Goal: Information Seeking & Learning: Learn about a topic

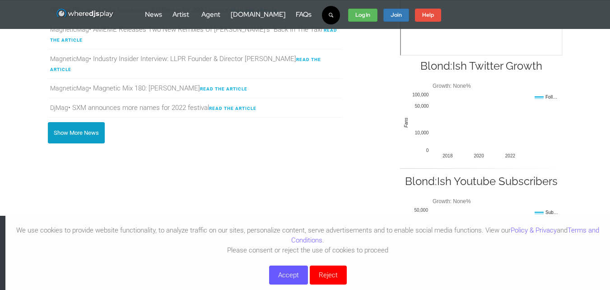
scroll to position [377, 0]
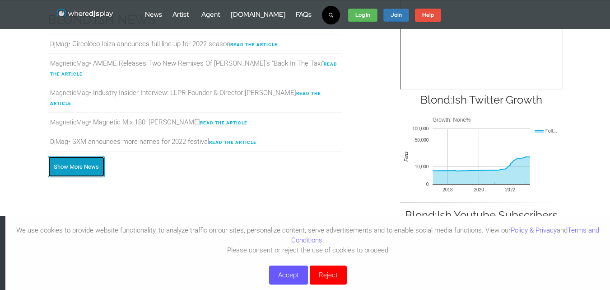
click at [93, 159] on link "Show More News" at bounding box center [76, 166] width 57 height 21
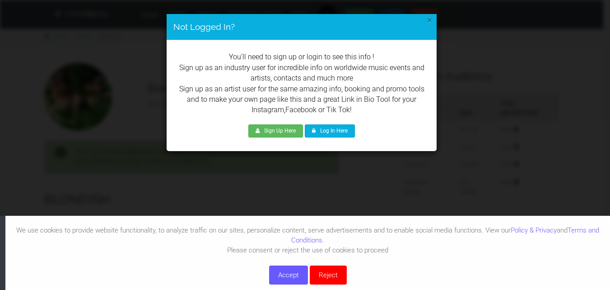
scroll to position [0, 0]
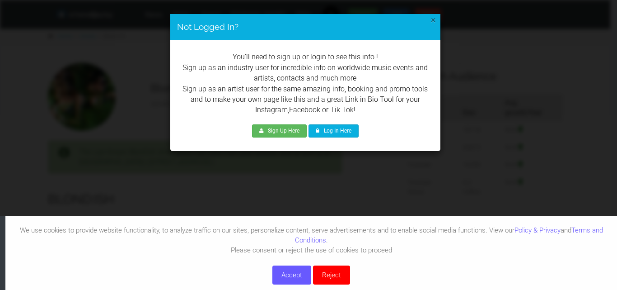
click at [431, 22] on button "×" at bounding box center [433, 19] width 5 height 9
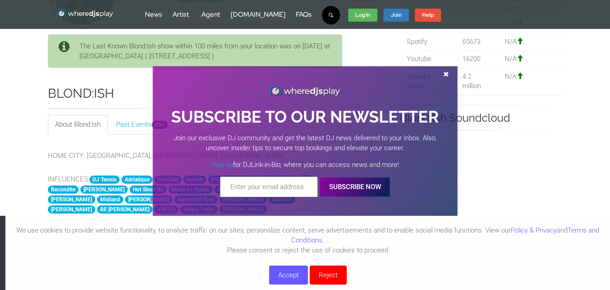
scroll to position [106, 0]
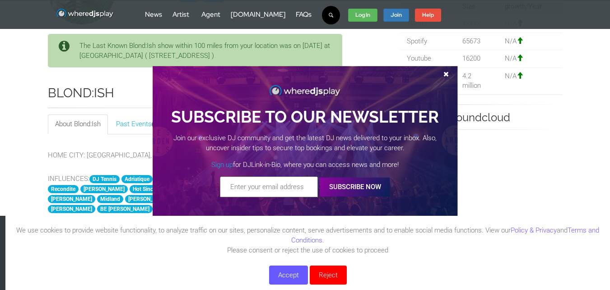
click at [445, 71] on span at bounding box center [446, 73] width 14 height 7
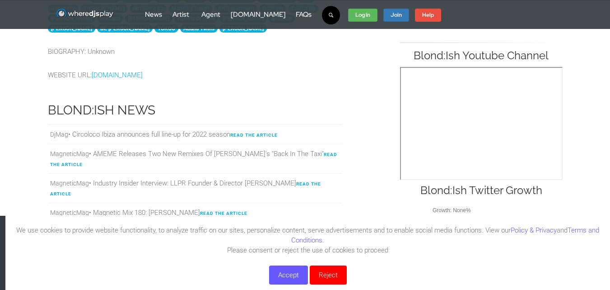
scroll to position [291, 0]
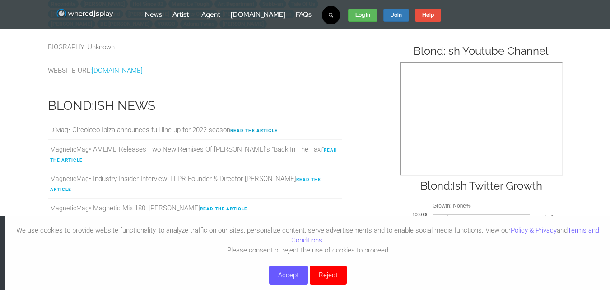
click at [259, 131] on link "Read the Article" at bounding box center [253, 130] width 47 height 5
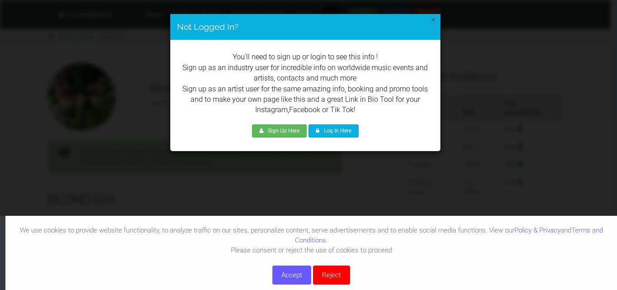
click at [433, 20] on button "×" at bounding box center [433, 19] width 5 height 9
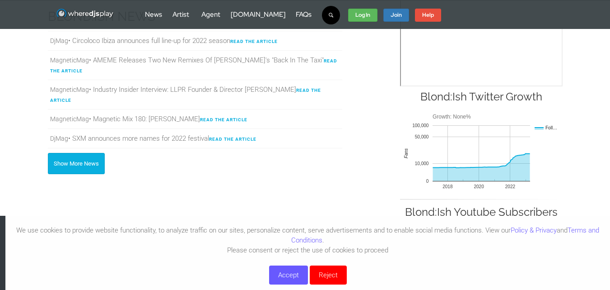
scroll to position [380, 0]
